Goal: Information Seeking & Learning: Learn about a topic

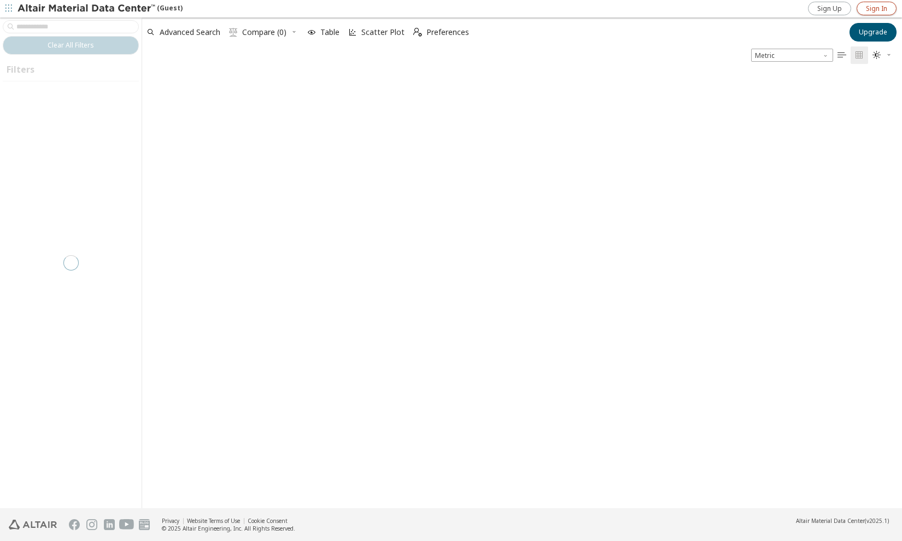
click at [870, 7] on span "Sign In" at bounding box center [876, 8] width 21 height 9
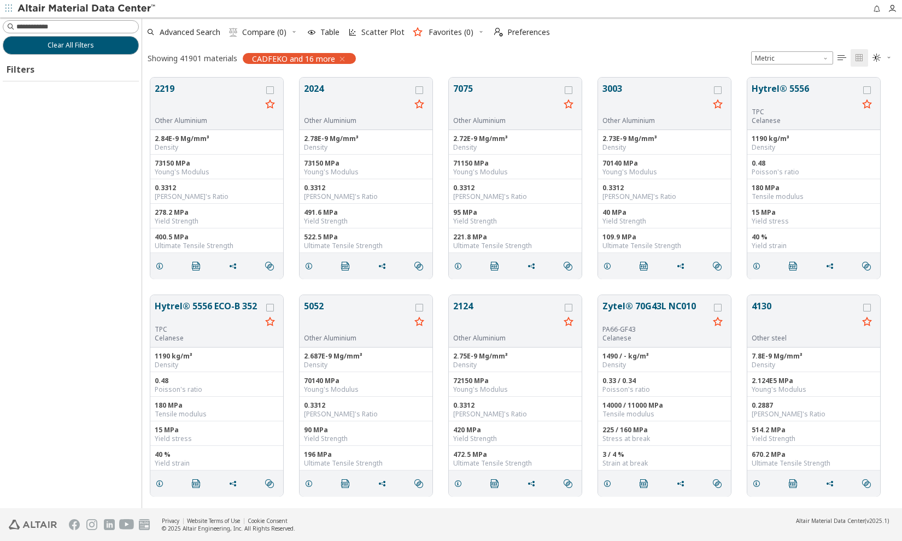
scroll to position [7, 8]
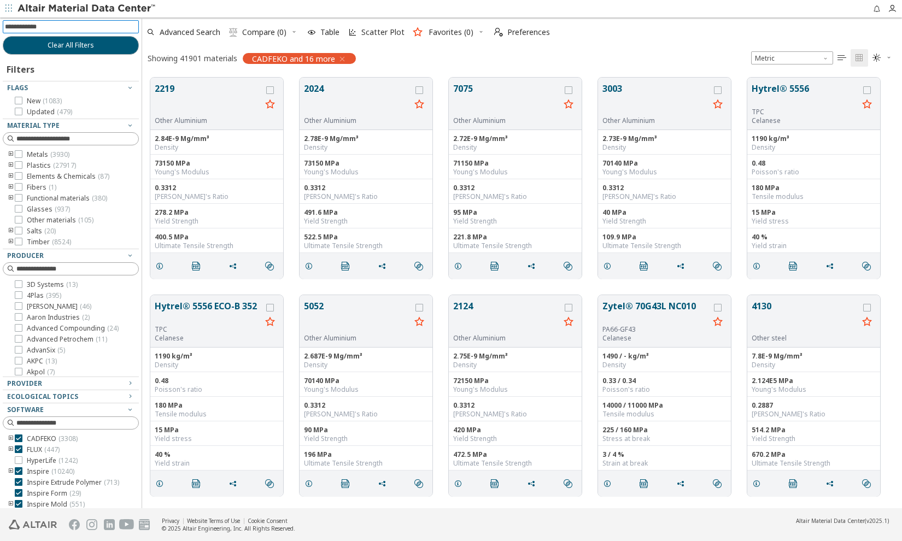
click at [42, 26] on input at bounding box center [72, 27] width 134 height 12
type input "*"
type input "********"
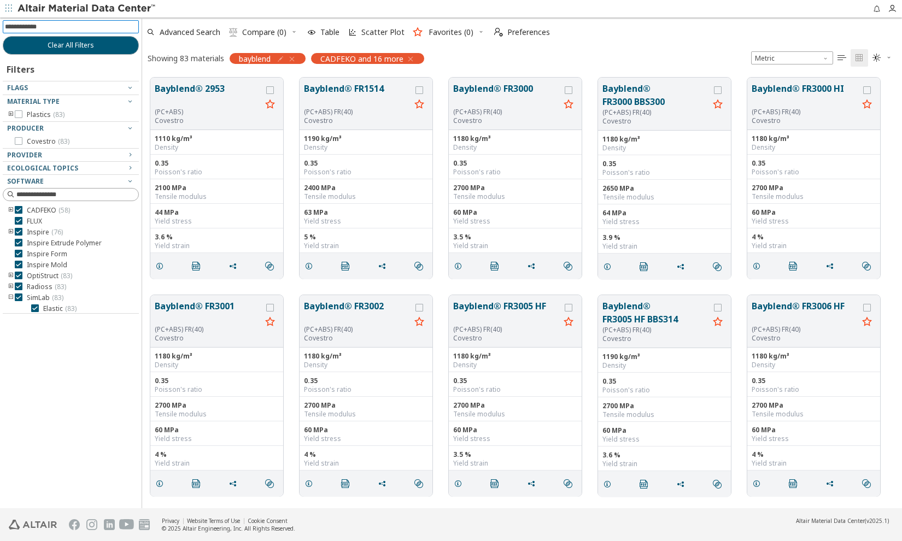
click at [71, 28] on input at bounding box center [72, 27] width 134 height 12
type input "*"
type input "******"
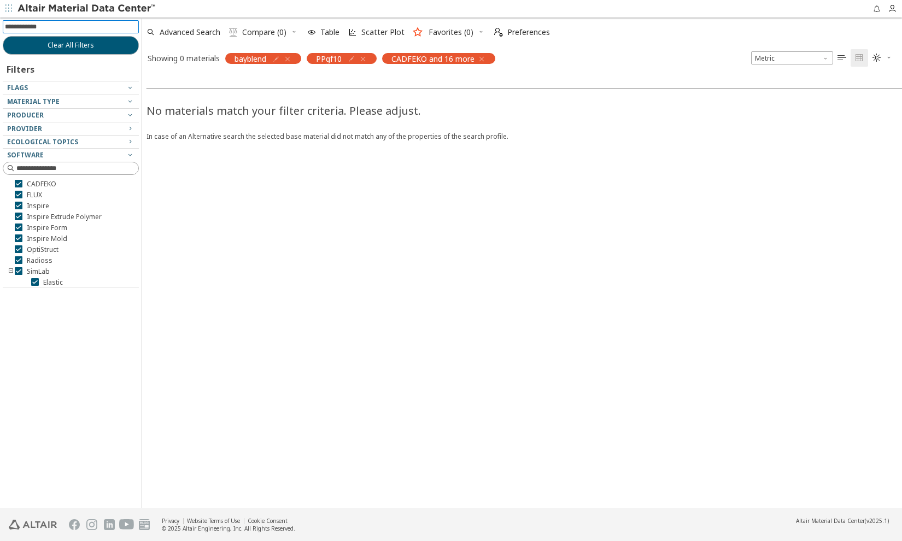
click at [367, 55] on icon "button" at bounding box center [363, 59] width 9 height 9
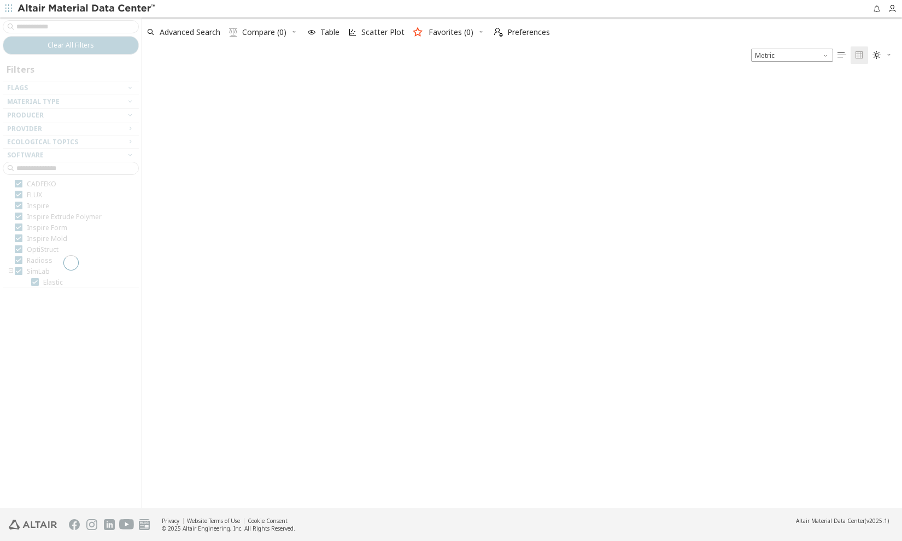
click at [38, 27] on div at bounding box center [71, 262] width 142 height 491
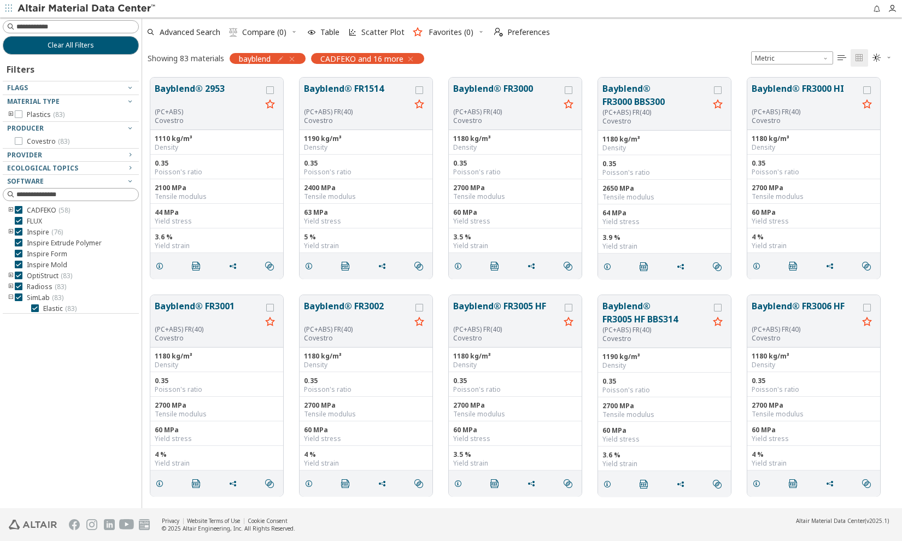
scroll to position [431, 752]
click at [38, 27] on input at bounding box center [77, 26] width 122 height 11
type input "***"
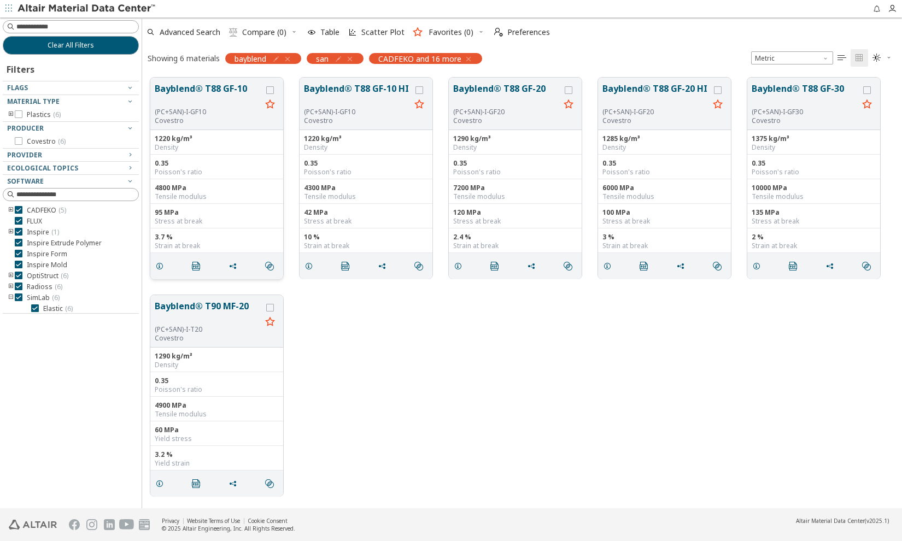
click at [196, 115] on div "(PC+SAN)-I-GF10" at bounding box center [208, 112] width 107 height 9
click at [193, 89] on button "Bayblend® T88 GF-10" at bounding box center [208, 95] width 107 height 26
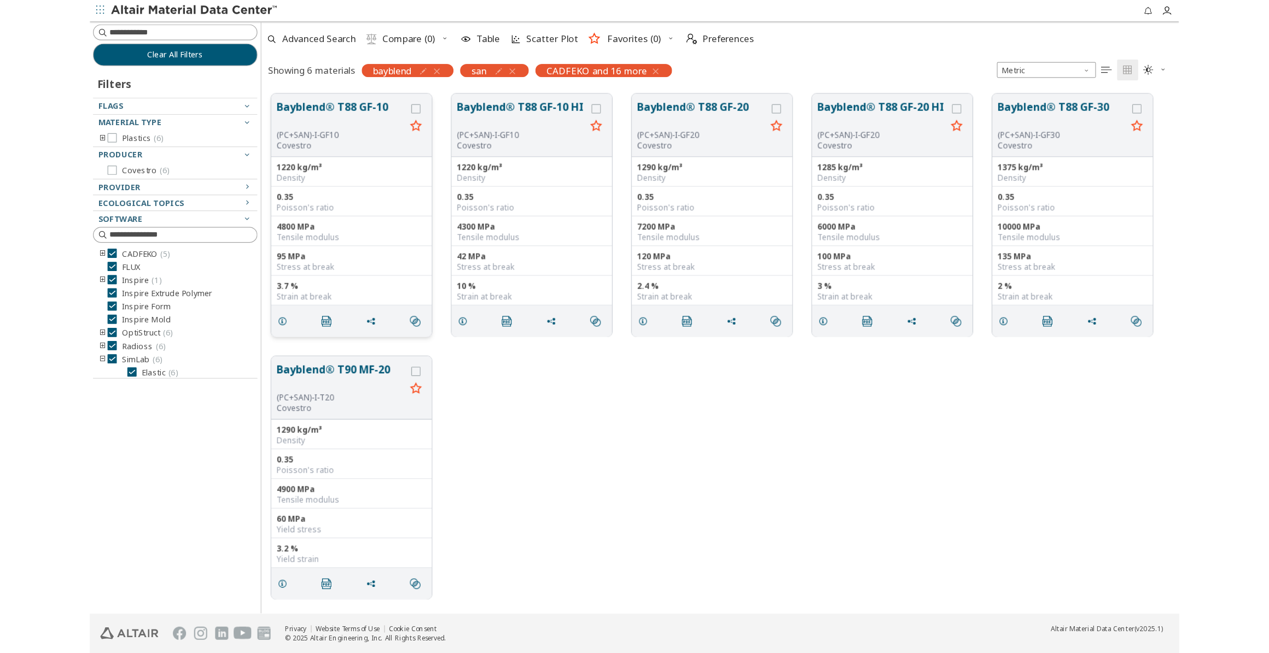
scroll to position [8, 8]
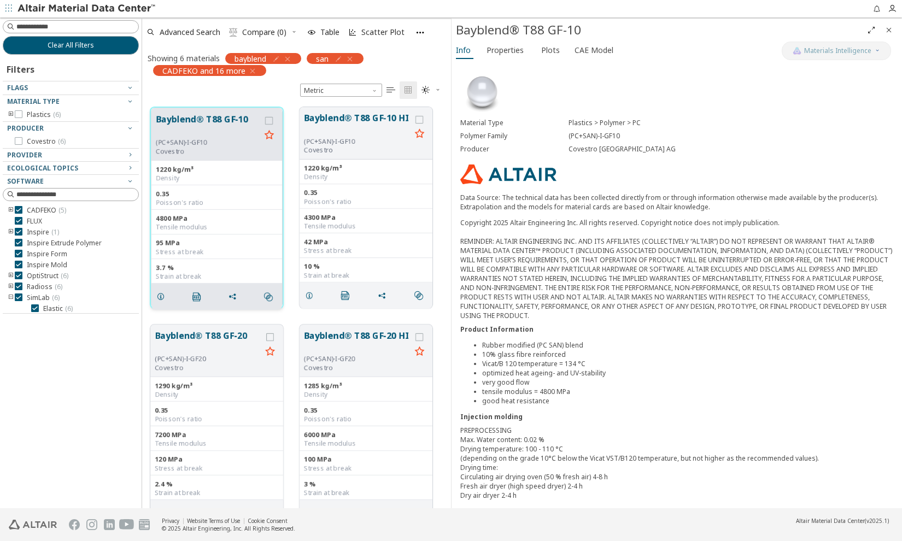
click at [169, 118] on button "Bayblend® T88 GF-10" at bounding box center [208, 126] width 104 height 26
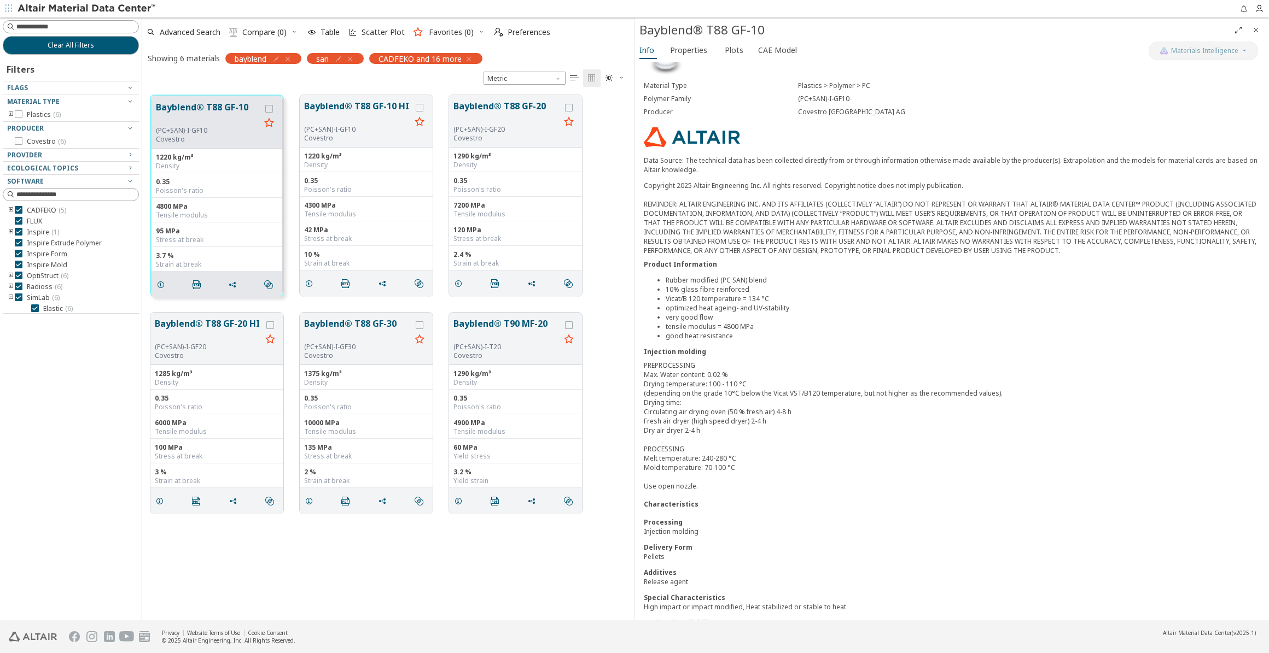
scroll to position [53, 0]
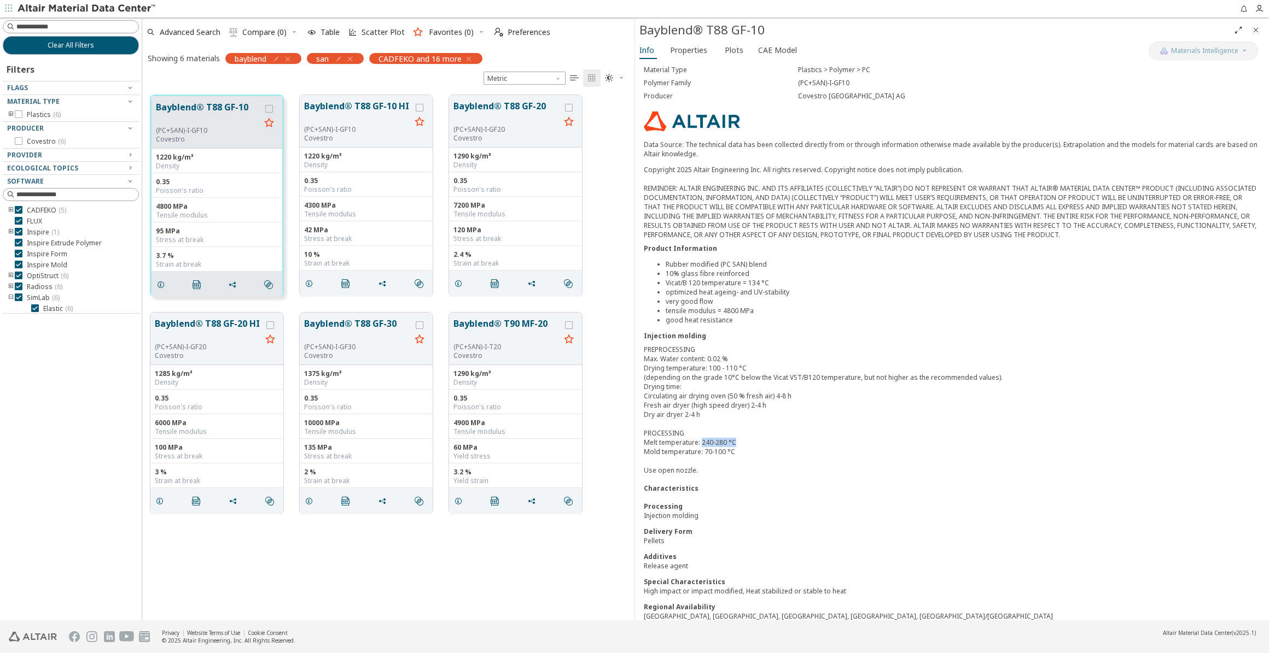
drag, startPoint x: 702, startPoint y: 436, endPoint x: 733, endPoint y: 434, distance: 31.2
click at [733, 434] on div "PREPROCESSING Max. Water content: 0.02 % Drying temperature: 100 - 110 °C (depe…" at bounding box center [952, 410] width 616 height 130
drag, startPoint x: 733, startPoint y: 434, endPoint x: 774, endPoint y: 453, distance: 45.5
click at [774, 453] on div "PREPROCESSING Max. Water content: 0.02 % Drying temperature: 100 - 110 °C (depe…" at bounding box center [952, 410] width 616 height 130
drag, startPoint x: 701, startPoint y: 431, endPoint x: 726, endPoint y: 430, distance: 25.2
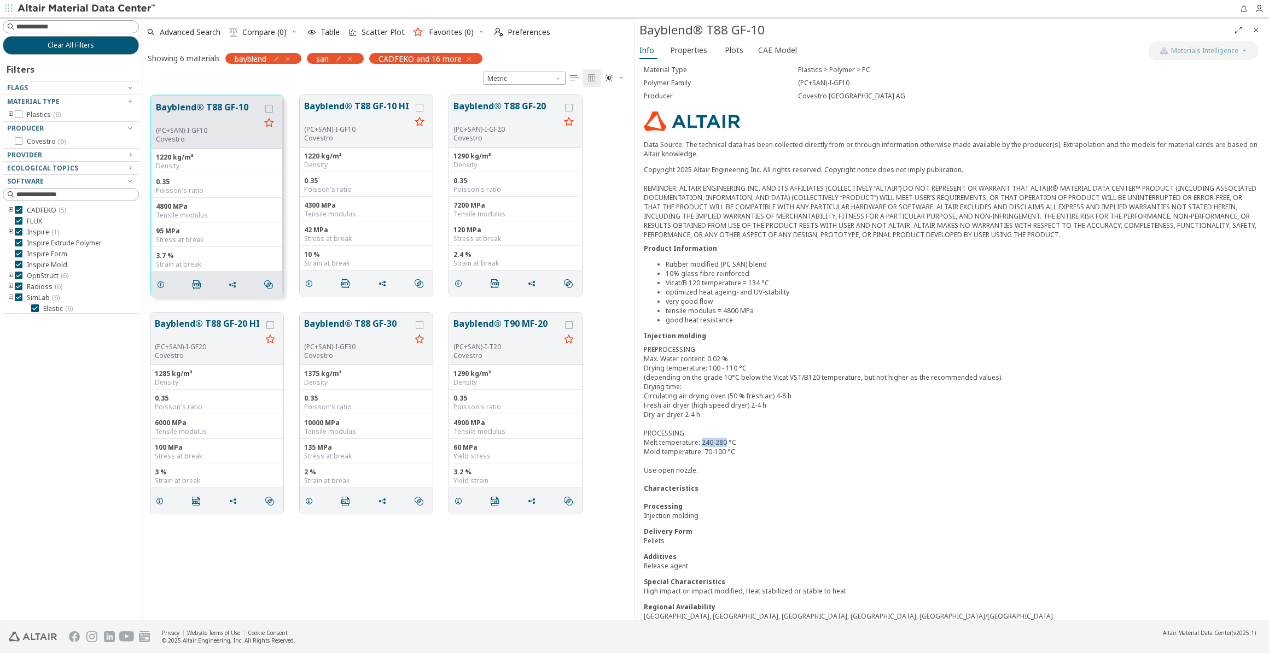
click at [726, 430] on div "PREPROCESSING Max. Water content: 0.02 % Drying temperature: 100 - 110 °C (depe…" at bounding box center [952, 410] width 616 height 130
drag, startPoint x: 726, startPoint y: 430, endPoint x: 851, endPoint y: 472, distance: 132.1
click at [851, 484] on div "Characteristics" at bounding box center [952, 488] width 616 height 9
click at [689, 52] on span "Properties" at bounding box center [688, 50] width 37 height 17
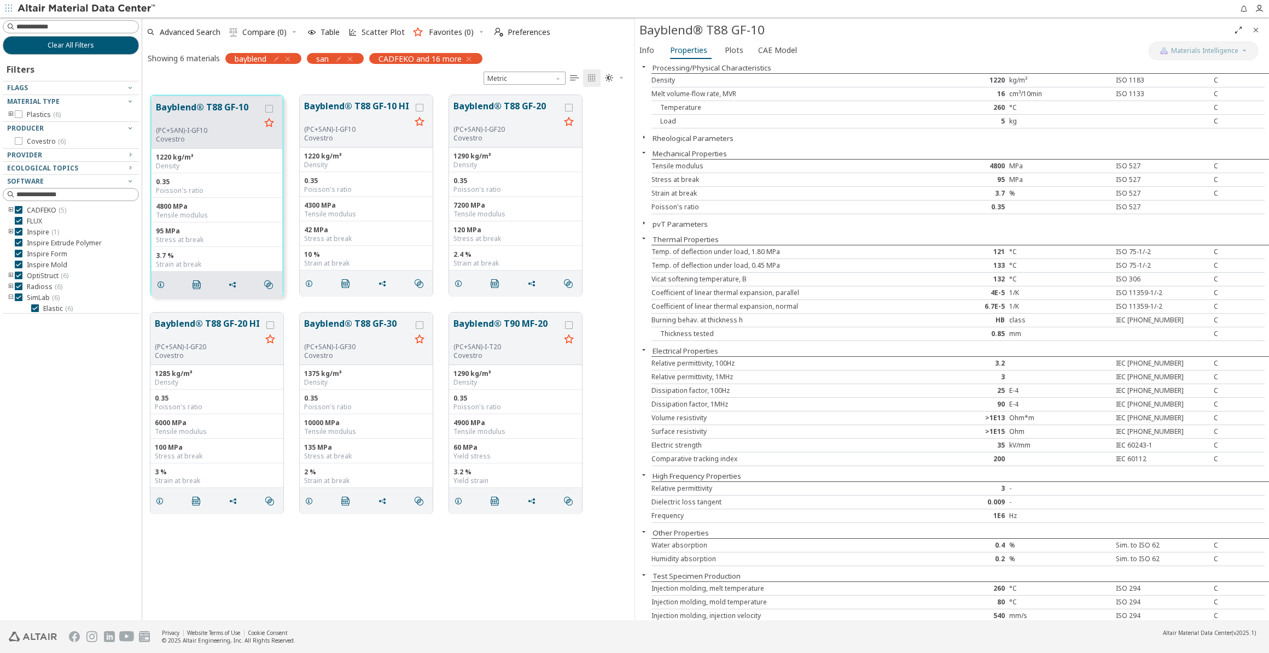
scroll to position [0, 0]
click at [737, 50] on span "Plots" at bounding box center [734, 50] width 19 height 17
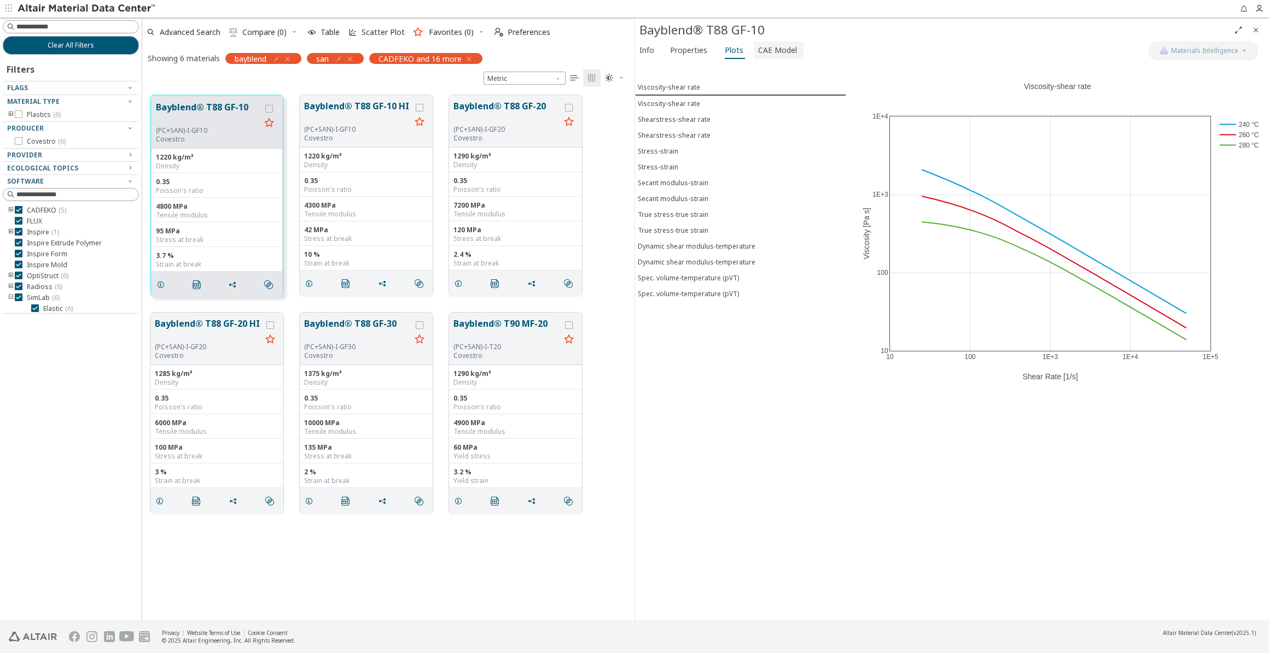
click at [778, 52] on span "CAE Model" at bounding box center [777, 50] width 39 height 17
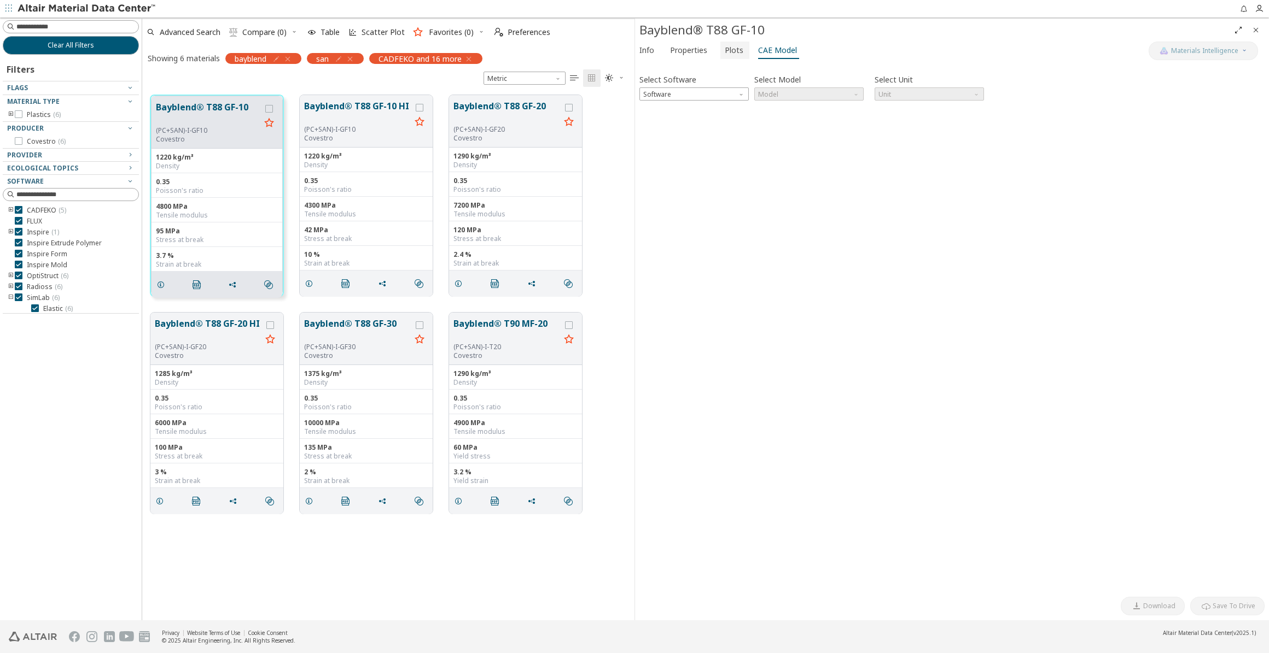
click at [741, 52] on button "Plots" at bounding box center [734, 50] width 29 height 17
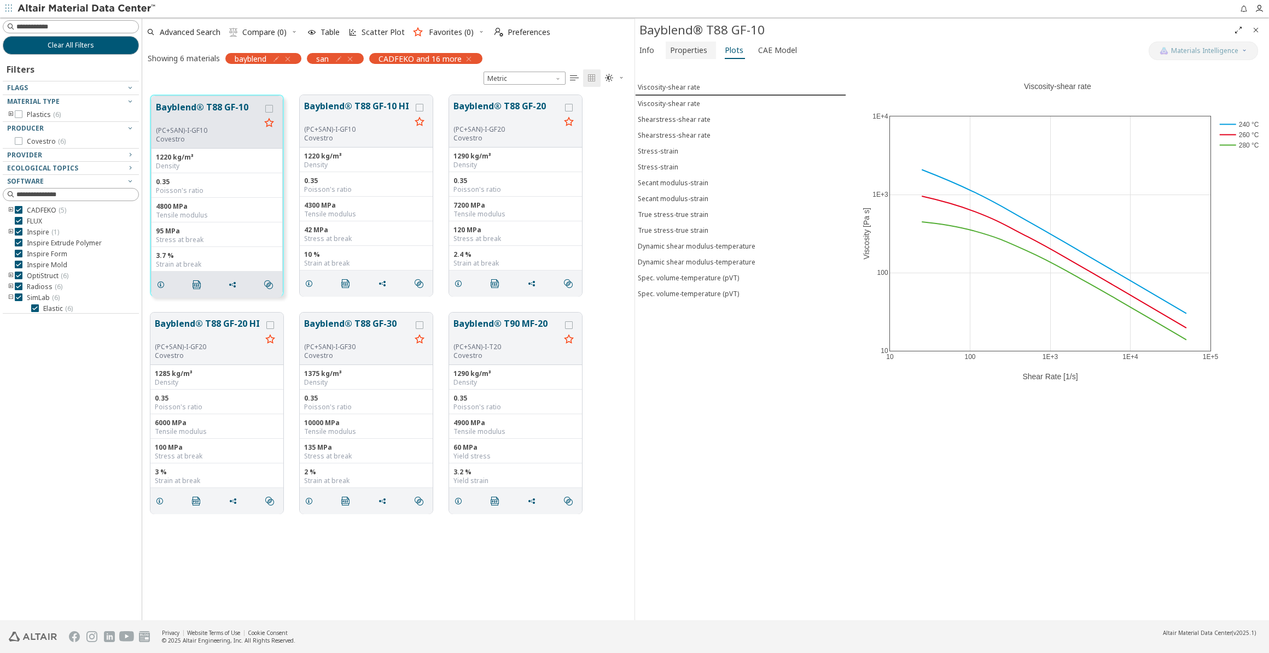
click at [695, 50] on span "Properties" at bounding box center [688, 50] width 37 height 17
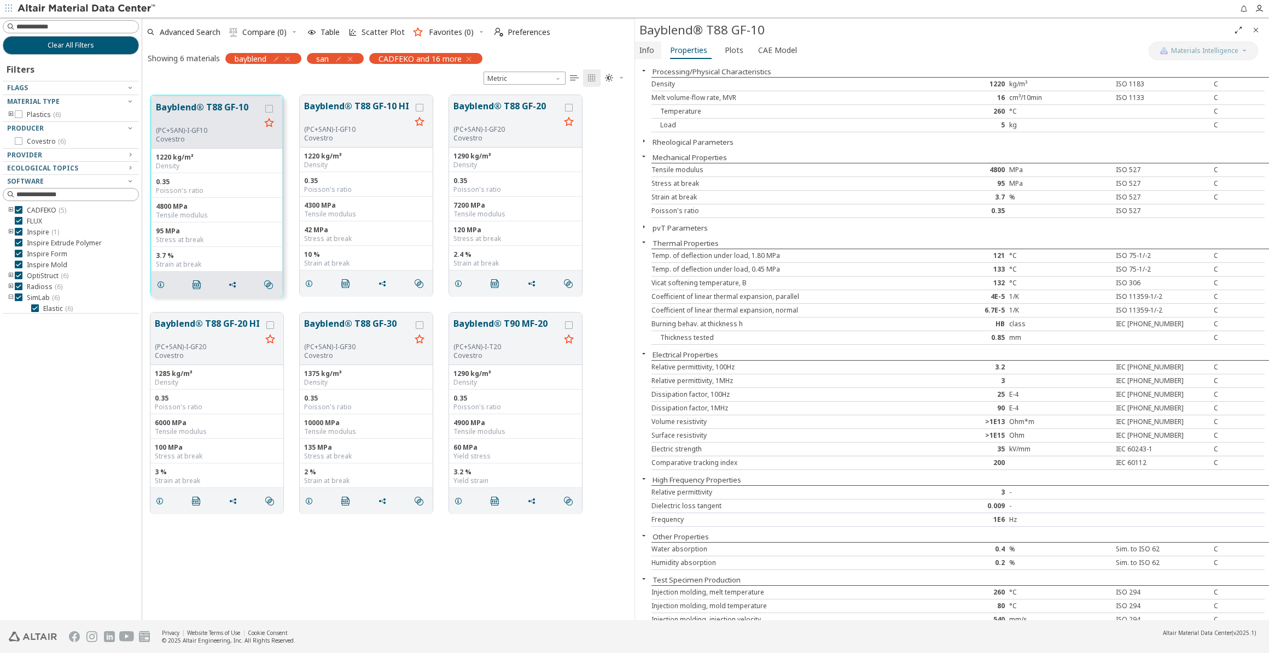
click at [651, 50] on span "Info" at bounding box center [646, 50] width 15 height 17
